Goal: Information Seeking & Learning: Check status

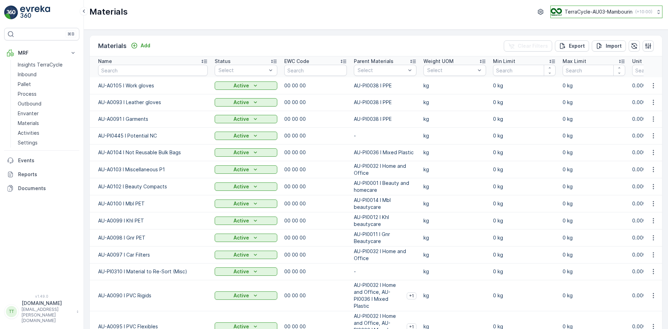
click at [445, 12] on p "TerraCycle-AU03-Mambourin" at bounding box center [599, 11] width 68 height 7
type input "fr"
click at [445, 45] on span "TerraCycle- FR02 -MRF" at bounding box center [594, 42] width 78 height 7
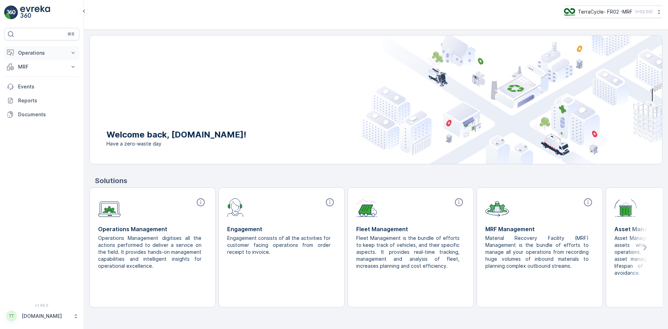
click at [42, 52] on p "Operations" at bounding box center [41, 52] width 47 height 7
click at [27, 316] on p "[DOMAIN_NAME]" at bounding box center [46, 315] width 48 height 7
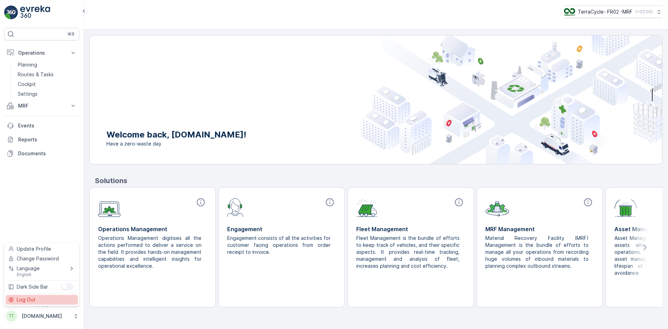
click at [27, 302] on span "Log Out" at bounding box center [26, 299] width 19 height 7
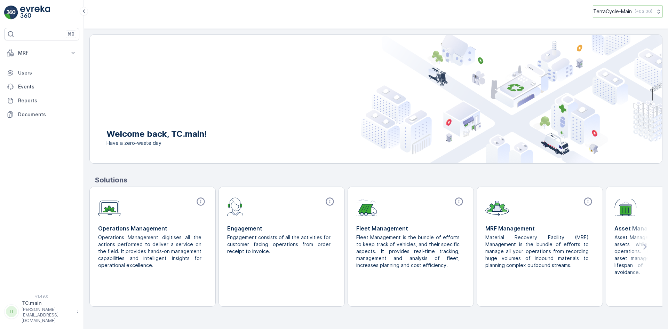
click at [625, 8] on p "TerraCycle-Main" at bounding box center [612, 11] width 39 height 7
type input "fr"
click at [615, 44] on span "TerraCycle- FR02 -MRF" at bounding box center [631, 42] width 66 height 7
click at [32, 51] on p "MRF" at bounding box center [41, 52] width 47 height 7
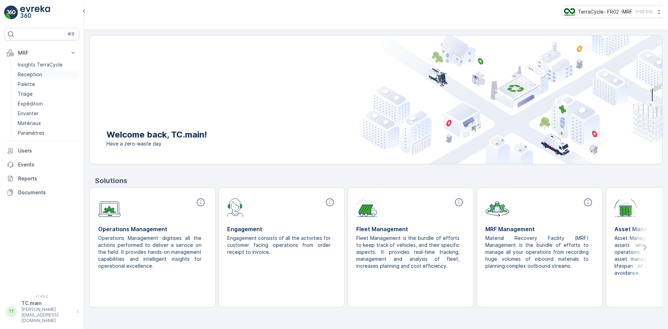
click at [36, 75] on p "Reception" at bounding box center [30, 74] width 24 height 7
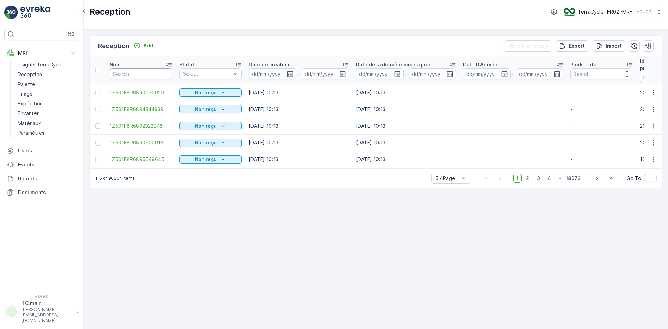
click at [144, 70] on input "text" at bounding box center [141, 73] width 63 height 11
type input "255"
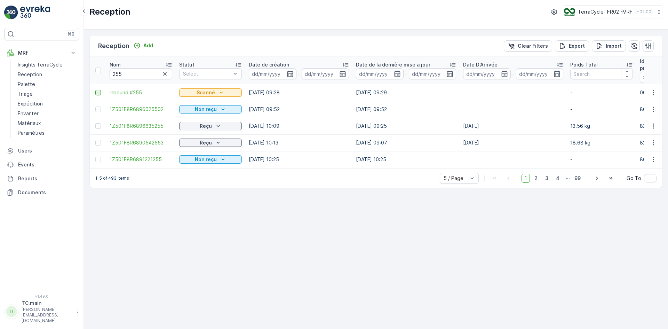
click at [96, 93] on div at bounding box center [98, 93] width 6 height 6
click at [95, 90] on input "checkbox" at bounding box center [95, 90] width 0 height 0
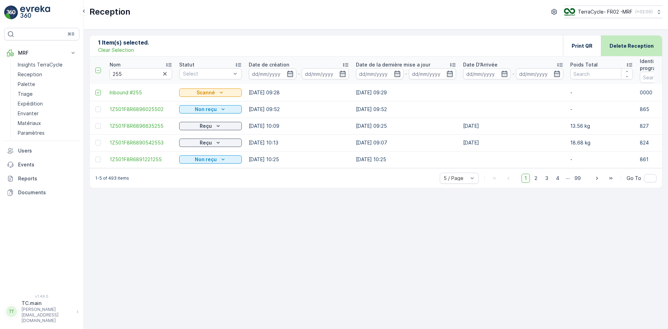
click at [637, 46] on p "Delete Reception" at bounding box center [632, 45] width 44 height 7
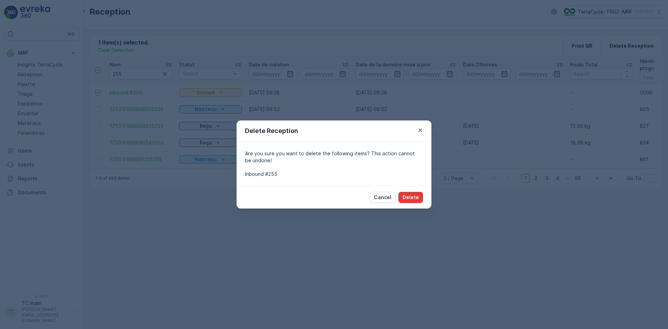
click at [410, 198] on p "Delete" at bounding box center [411, 197] width 16 height 7
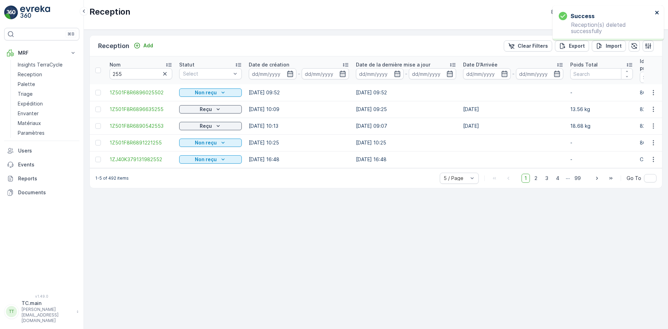
click at [658, 11] on div "Success Reception(s) deleted successfully" at bounding box center [607, 23] width 111 height 35
click at [656, 10] on icon "close" at bounding box center [657, 13] width 5 height 6
click at [595, 10] on p "TerraCycle- FR02 -MRF" at bounding box center [605, 11] width 55 height 7
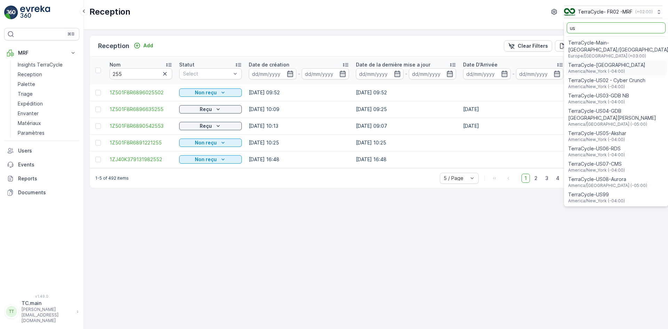
type input "us"
click at [602, 176] on span "TerraCycle-US08-Aurora" at bounding box center [607, 179] width 79 height 7
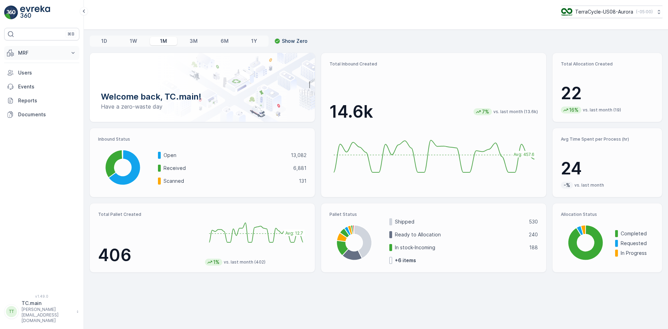
click at [28, 49] on button "MRF" at bounding box center [41, 53] width 75 height 14
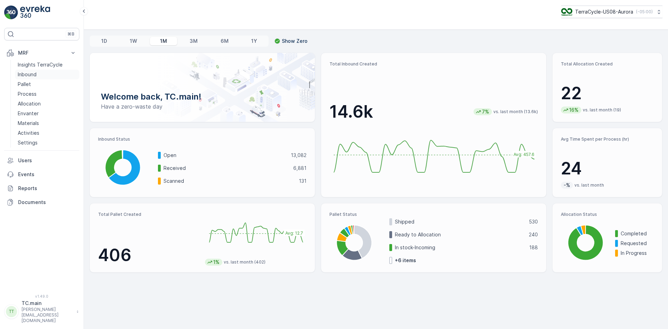
click at [25, 75] on p "Inbound" at bounding box center [27, 74] width 19 height 7
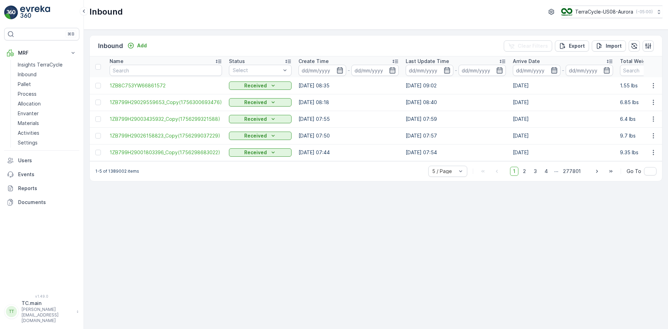
click at [551, 70] on icon "button" at bounding box center [554, 70] width 6 height 6
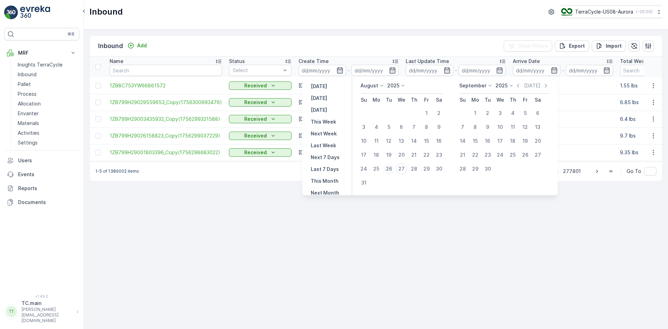
click at [393, 169] on div "26" at bounding box center [388, 168] width 11 height 11
type input "[DATE]"
click at [393, 169] on div "26" at bounding box center [388, 168] width 11 height 11
type input "[DATE]"
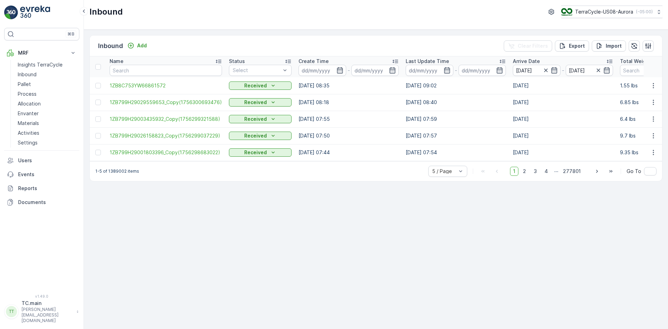
click at [425, 232] on div "Inbound Add Clear Filters Export Import Name Status Select Create Time - Last U…" at bounding box center [376, 179] width 584 height 299
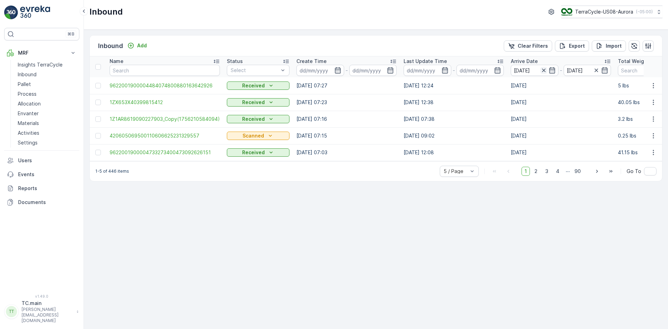
click at [542, 71] on icon "button" at bounding box center [543, 70] width 3 height 3
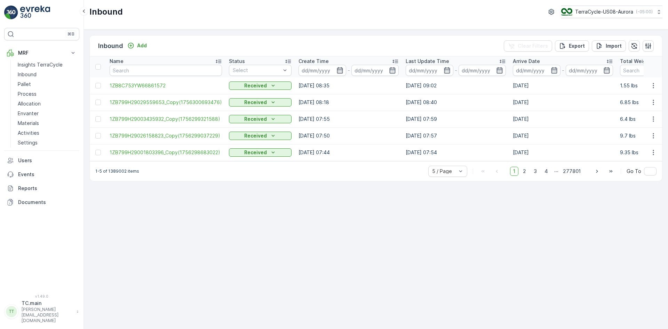
click at [444, 69] on icon "button" at bounding box center [447, 70] width 7 height 7
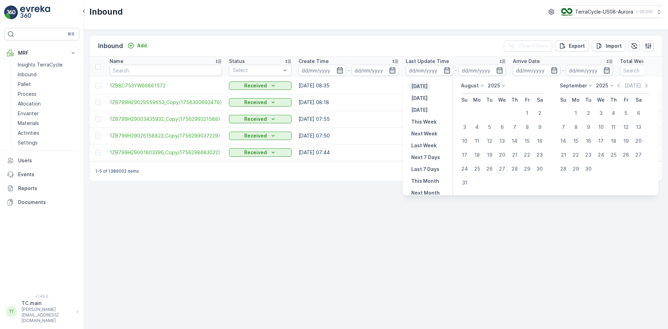
click at [425, 85] on p "Yesterday" at bounding box center [419, 86] width 16 height 7
type input "[DATE]"
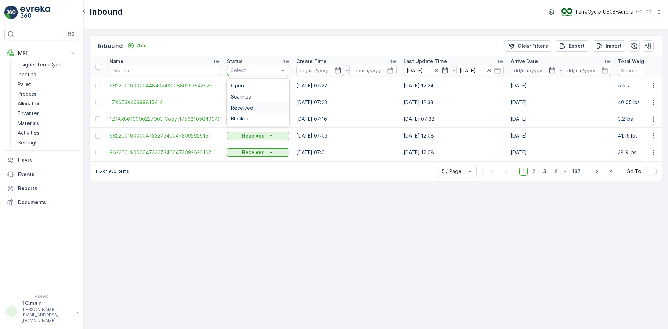
click at [251, 108] on div "Received" at bounding box center [258, 108] width 54 height 6
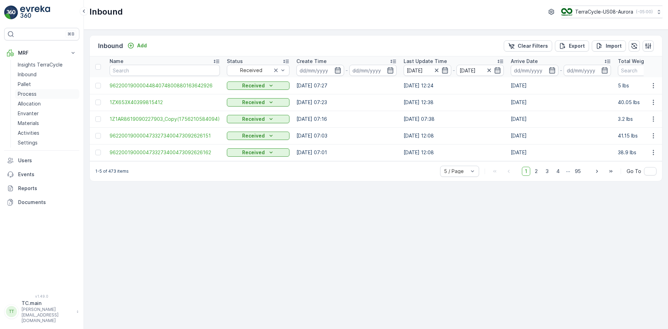
click at [33, 93] on p "Process" at bounding box center [27, 93] width 19 height 7
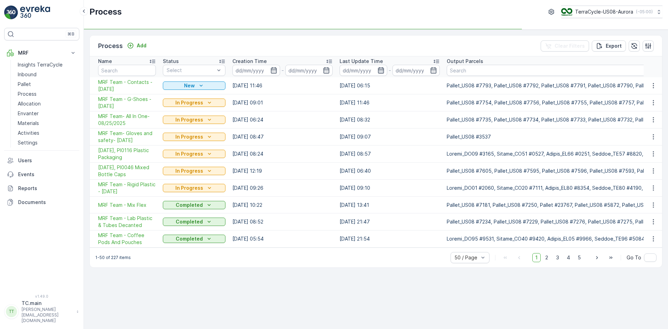
click at [381, 71] on icon "button" at bounding box center [381, 70] width 6 height 6
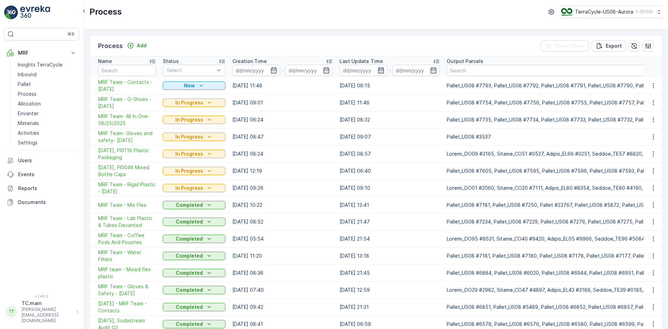
click at [379, 70] on icon "button" at bounding box center [381, 70] width 6 height 6
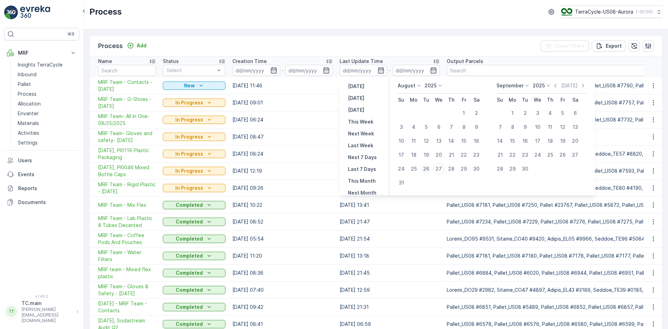
click at [428, 170] on div "26" at bounding box center [426, 168] width 11 height 11
type input "[DATE]"
click at [439, 168] on div "27" at bounding box center [438, 168] width 11 height 11
type input "27.08.2025"
click at [425, 168] on div "26" at bounding box center [426, 168] width 11 height 11
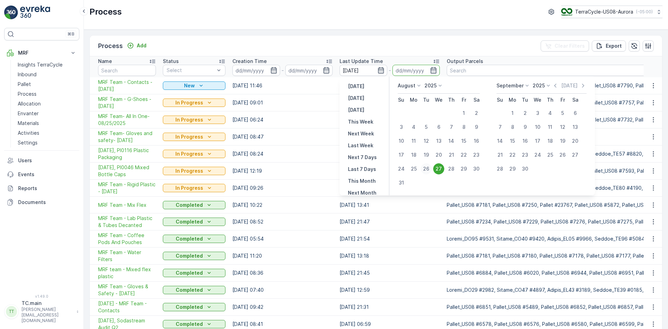
type input "[DATE]"
click at [438, 168] on div "27" at bounding box center [438, 168] width 11 height 11
type input "27.08.2025"
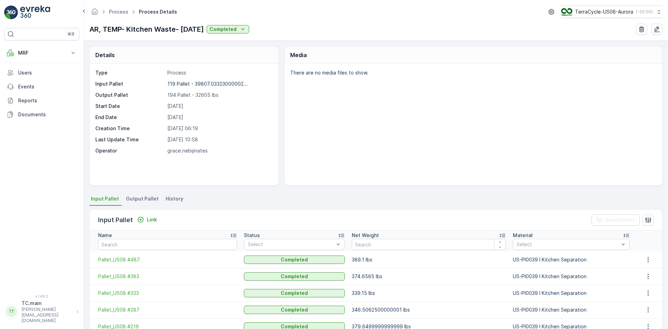
click at [170, 200] on span "History" at bounding box center [175, 198] width 18 height 7
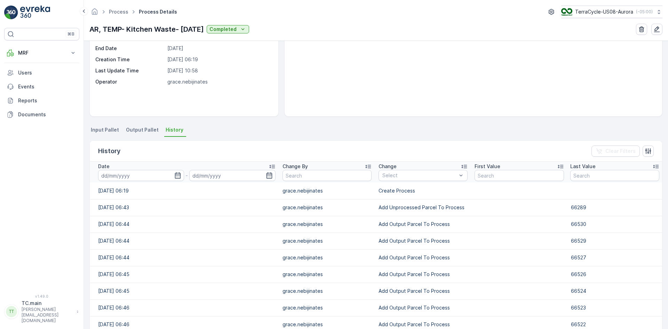
scroll to position [70, 0]
drag, startPoint x: 370, startPoint y: 207, endPoint x: 468, endPoint y: 214, distance: 98.0
click at [468, 214] on tr "05.12.2024 06:43 grace.nebijinates Add Unprocessed Parcel To Process 66289" at bounding box center [376, 206] width 572 height 17
copy tr "Add Unprocessed Parcel To Process"
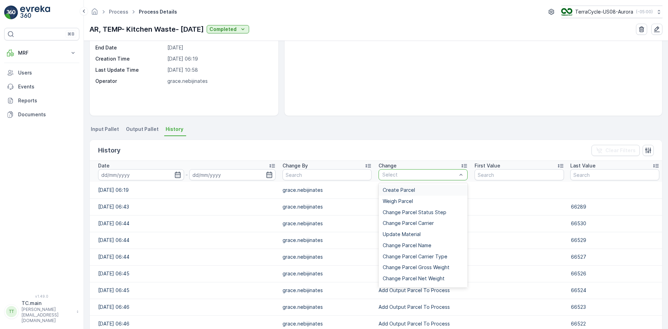
click at [395, 175] on div at bounding box center [420, 175] width 76 height 6
paste input "Add Unprocessed Parcel To Process"
type input "Add Unprocessed Parcel To Process"
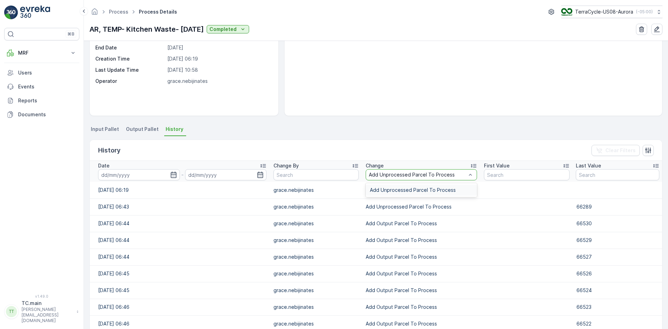
click at [388, 191] on span "Add Unprocessed Parcel To Process" at bounding box center [413, 190] width 86 height 6
click at [174, 177] on icon "button" at bounding box center [174, 174] width 7 height 7
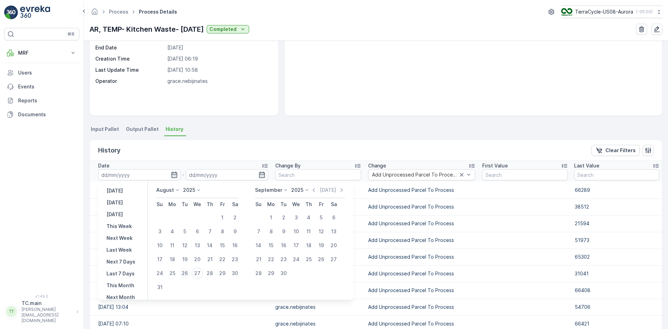
click at [185, 275] on div "26" at bounding box center [184, 273] width 11 height 11
type input "[DATE]"
click at [184, 275] on div "26" at bounding box center [184, 273] width 11 height 11
type input "[DATE]"
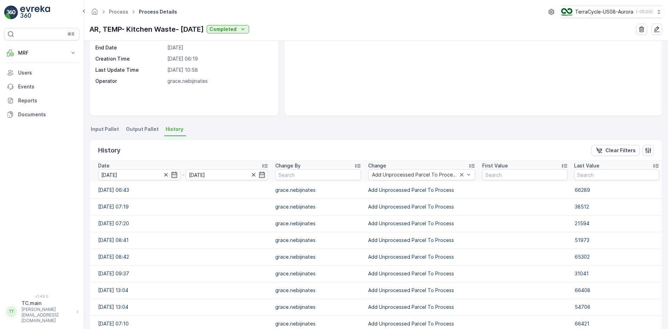
click at [312, 79] on div "There are no media files to show." at bounding box center [473, 54] width 377 height 121
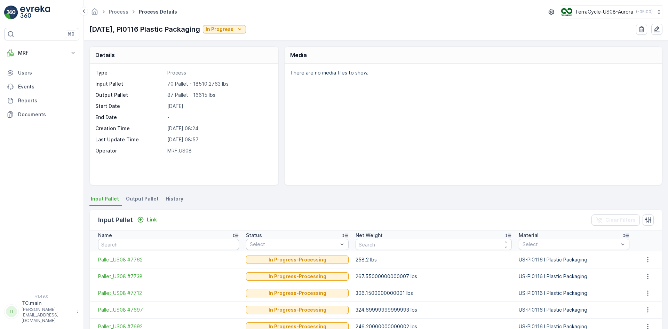
click at [172, 198] on span "History" at bounding box center [175, 198] width 18 height 7
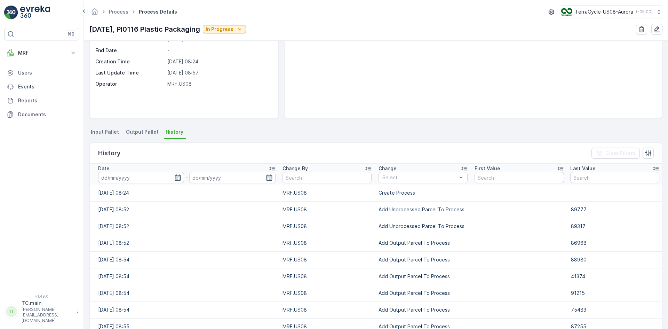
scroll to position [104, 0]
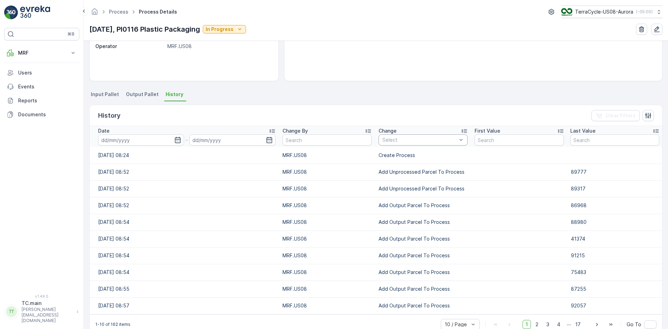
click at [398, 141] on div at bounding box center [420, 140] width 76 height 6
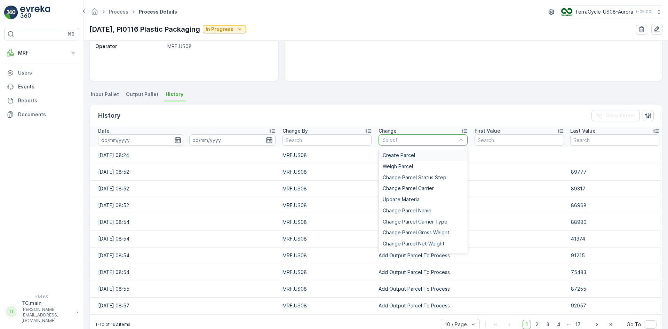
paste input "Add Unprocessed Parcel To Process"
type input "Add Unprocessed Parcel To Process"
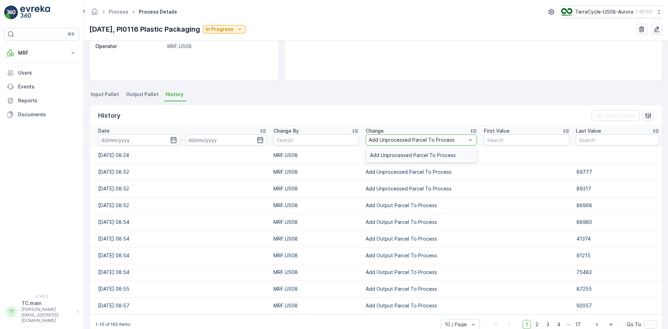
click at [389, 159] on div "Add Unprocessed Parcel To Process" at bounding box center [421, 155] width 111 height 11
click at [173, 138] on icon "button" at bounding box center [175, 140] width 6 height 6
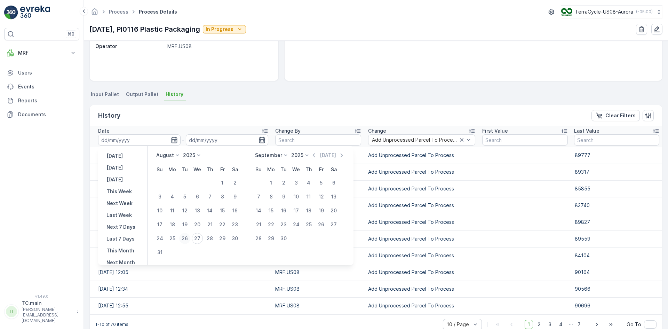
click at [184, 238] on div "26" at bounding box center [184, 238] width 11 height 11
type input "[DATE]"
click at [184, 238] on div "26" at bounding box center [184, 238] width 11 height 11
type input "[DATE]"
click at [283, 80] on div "Details Type Process Input Pallet 70 Pallet - 18510.2763 lbs Output Pallet 87 P…" at bounding box center [375, 11] width 573 height 139
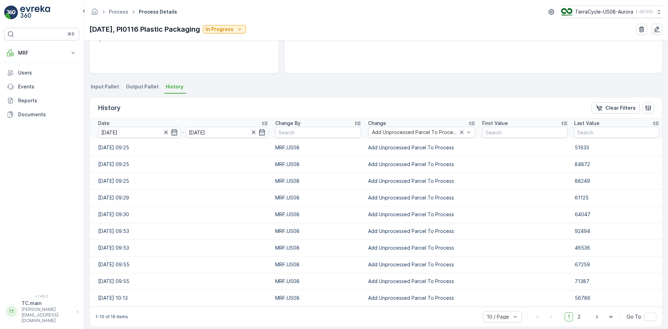
scroll to position [119, 0]
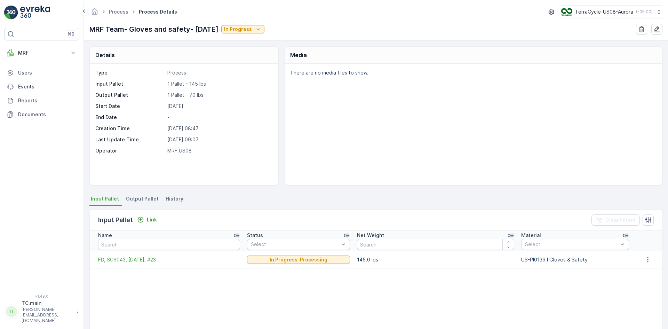
click at [171, 196] on span "History" at bounding box center [175, 198] width 18 height 7
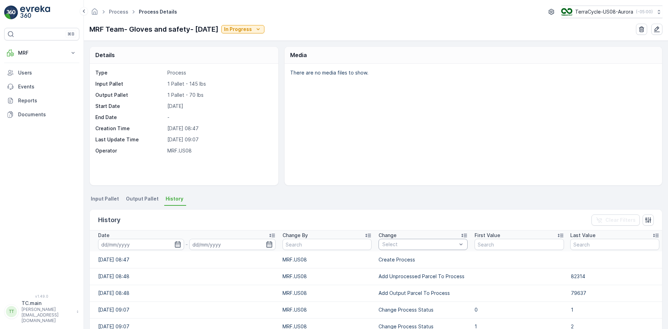
click at [402, 245] on div at bounding box center [420, 244] width 76 height 6
paste input "Add Unprocessed Parcel To Process"
type input "Add Unprocessed Parcel To Process"
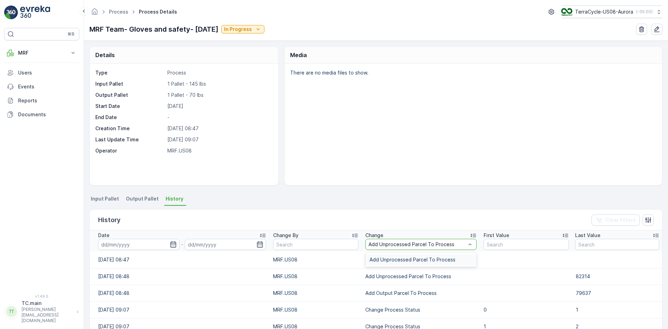
click at [393, 260] on span "Add Unprocessed Parcel To Process" at bounding box center [412, 260] width 86 height 6
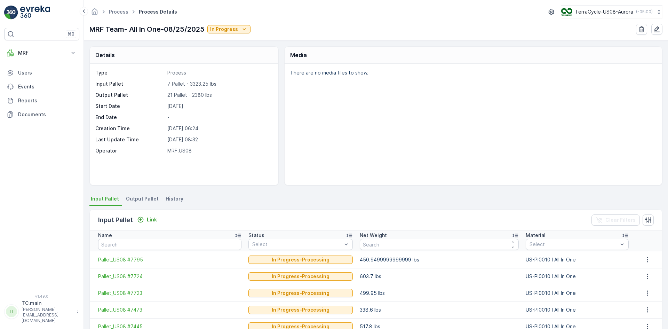
click at [173, 201] on span "History" at bounding box center [175, 198] width 18 height 7
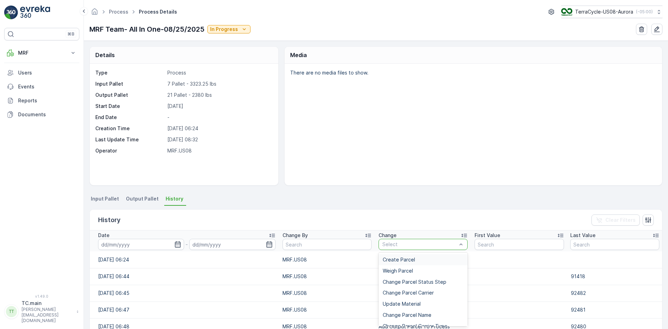
click at [389, 245] on div at bounding box center [420, 244] width 76 height 6
paste input "Add Unprocessed Parcel To Process"
type input "Add Unprocessed Parcel To Process"
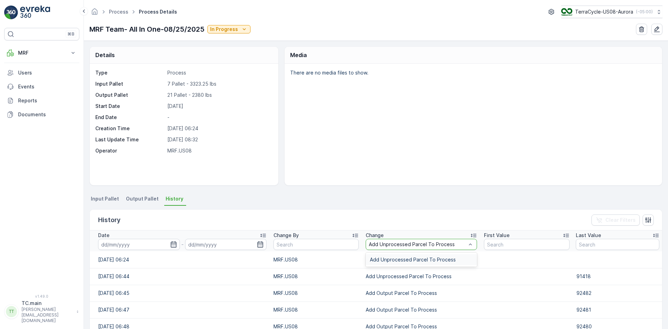
click at [388, 259] on span "Add Unprocessed Parcel To Process" at bounding box center [413, 260] width 86 height 6
click at [176, 243] on icon "button" at bounding box center [175, 244] width 6 height 6
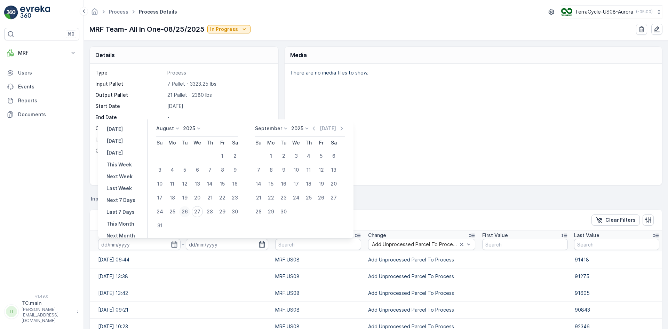
click at [185, 210] on div "26" at bounding box center [184, 211] width 11 height 11
type input "[DATE]"
click at [185, 210] on div "26" at bounding box center [184, 211] width 11 height 11
type input "[DATE]"
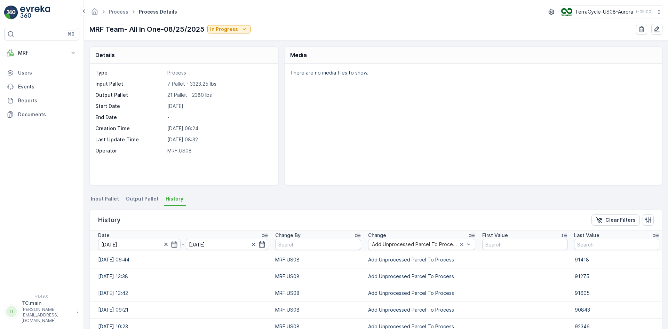
click at [434, 155] on div "There are no media files to show." at bounding box center [473, 124] width 377 height 121
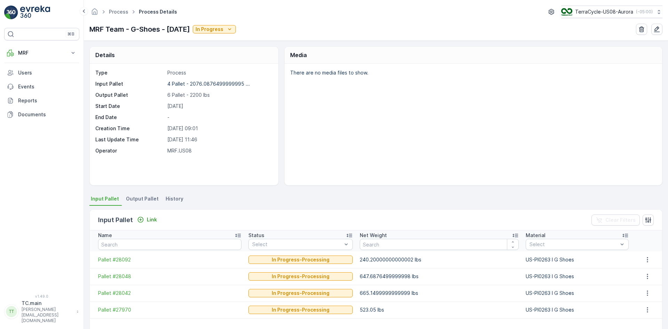
click at [173, 198] on span "History" at bounding box center [175, 198] width 18 height 7
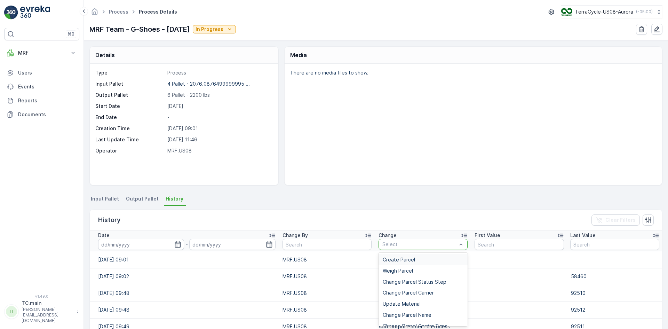
paste input "Add Unprocessed Parcel To Process"
type input "Add Unprocessed Parcel To Process"
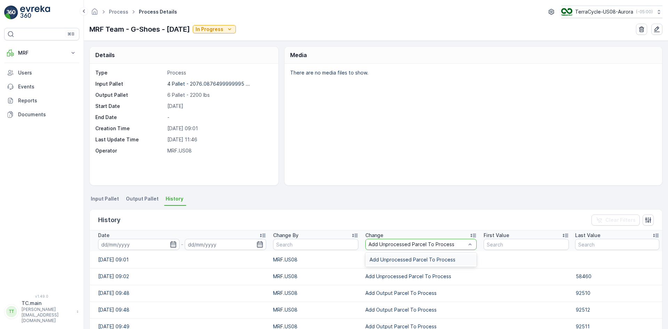
click at [406, 262] on div "Add Unprocessed Parcel To Process" at bounding box center [420, 259] width 111 height 11
click at [172, 242] on icon "button" at bounding box center [175, 244] width 6 height 6
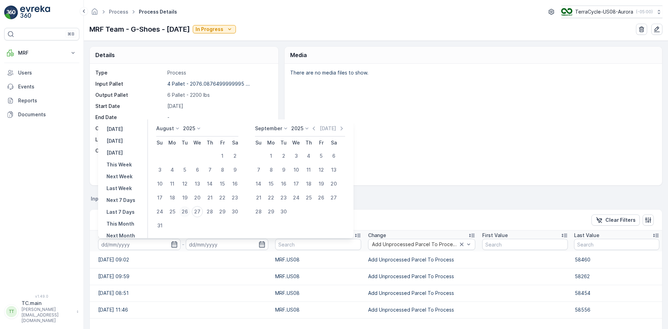
click at [185, 208] on div "26" at bounding box center [184, 211] width 11 height 11
type input "[DATE]"
click at [185, 208] on div "26" at bounding box center [184, 211] width 11 height 11
type input "[DATE]"
click at [465, 149] on div "There are no media files to show." at bounding box center [473, 124] width 377 height 121
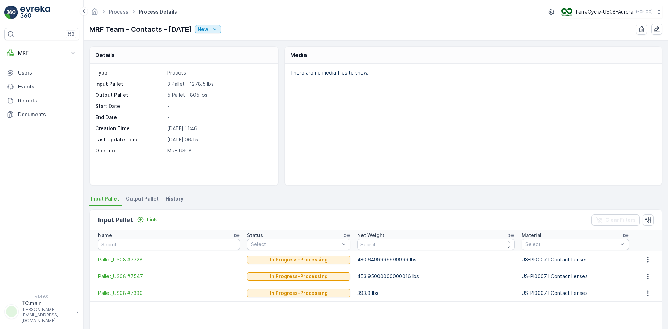
click at [171, 198] on span "History" at bounding box center [175, 198] width 18 height 7
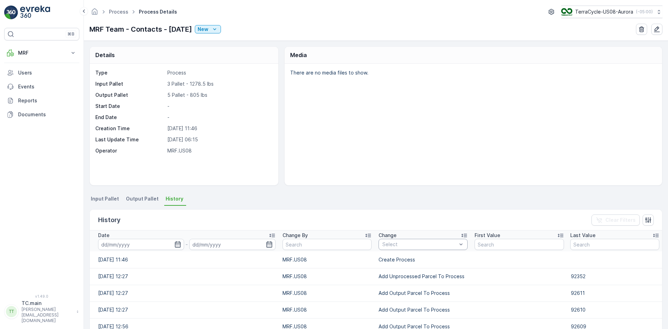
click at [406, 241] on div at bounding box center [420, 244] width 76 height 6
paste input "Add Unprocessed Parcel To Process"
type input "Add Unprocessed Parcel To Process"
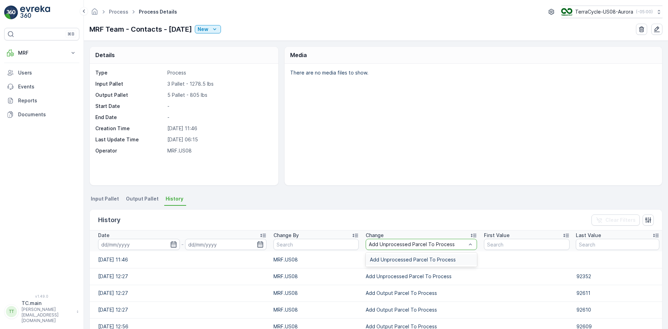
click at [405, 262] on span "Add Unprocessed Parcel To Process" at bounding box center [413, 260] width 86 height 6
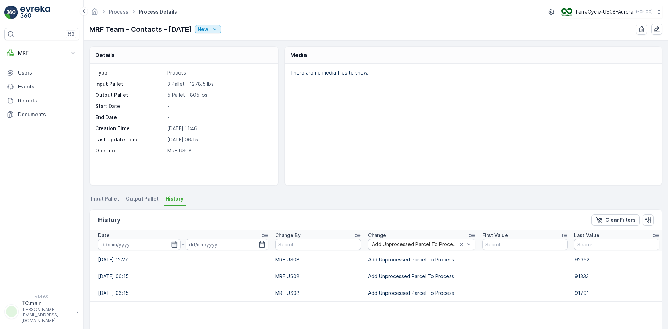
click at [173, 245] on icon "button" at bounding box center [174, 244] width 7 height 7
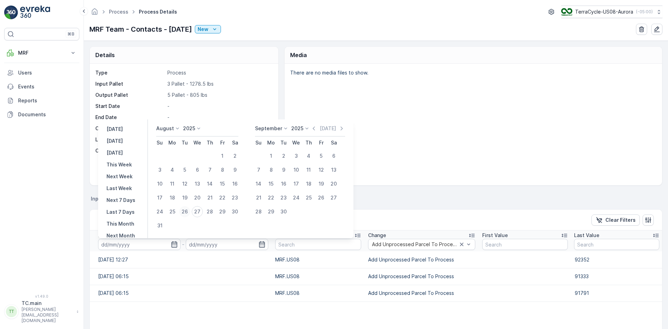
click at [185, 212] on div "26" at bounding box center [184, 211] width 11 height 11
type input "[DATE]"
click at [185, 212] on div "26" at bounding box center [184, 211] width 11 height 11
type input "[DATE]"
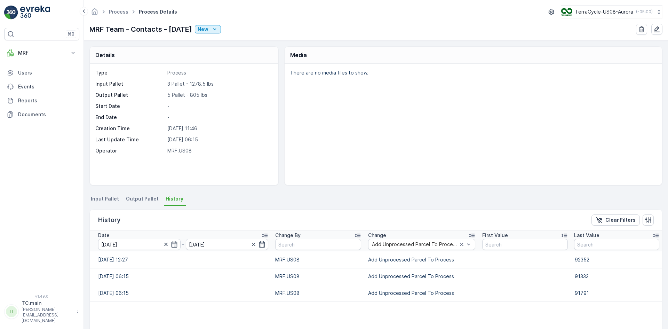
click at [385, 167] on div "There are no media files to show." at bounding box center [473, 124] width 377 height 121
